Goal: Information Seeking & Learning: Learn about a topic

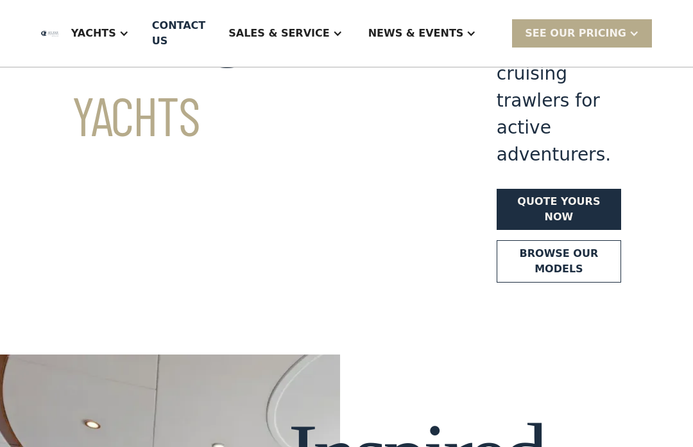
click at [536, 240] on link "Browse our models" at bounding box center [559, 261] width 124 height 42
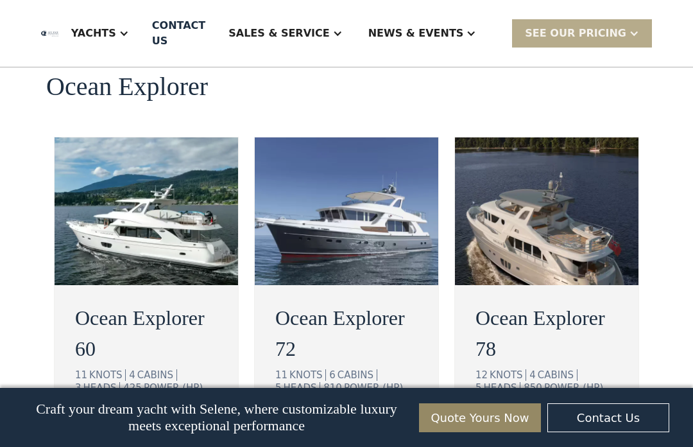
scroll to position [2399, 0]
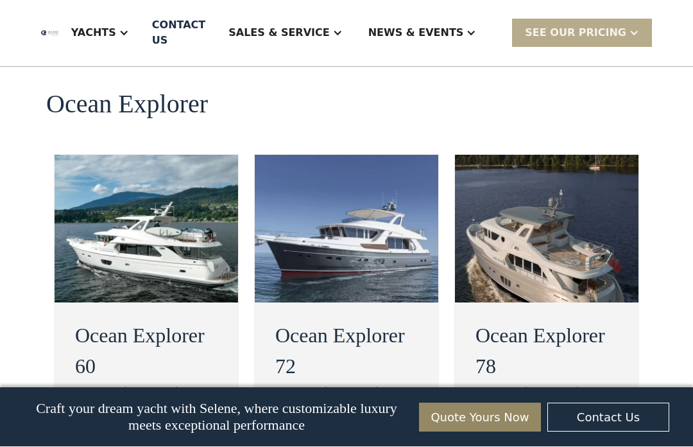
click at [595, 191] on img at bounding box center [547, 229] width 184 height 148
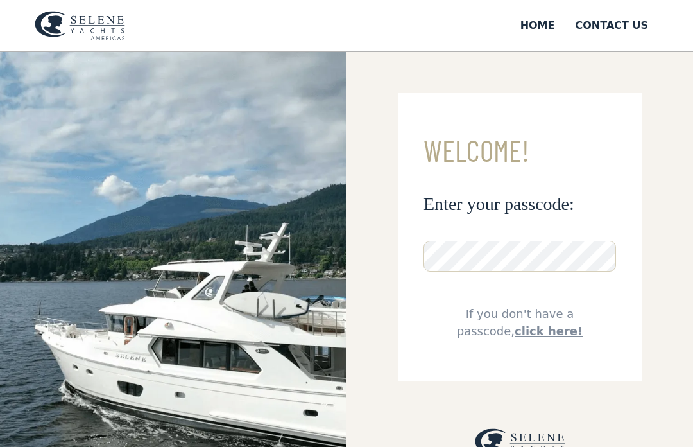
click at [583, 324] on link "click here!" at bounding box center [549, 330] width 68 height 13
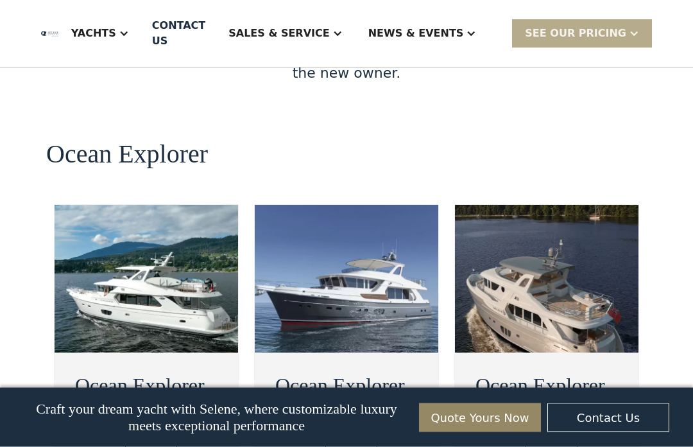
scroll to position [2349, 0]
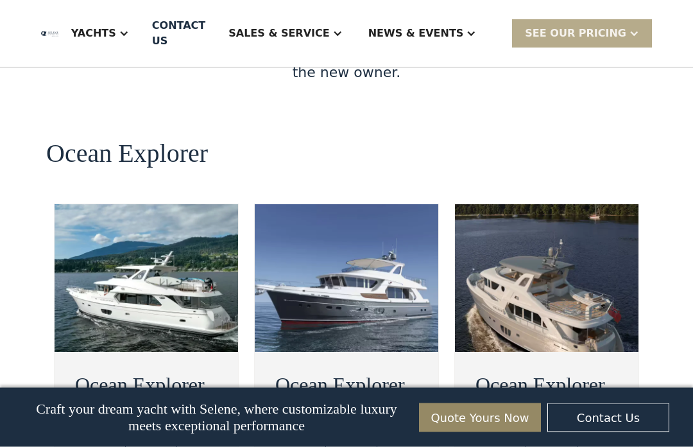
click at [391, 234] on img at bounding box center [347, 279] width 184 height 148
